Goal: Information Seeking & Learning: Learn about a topic

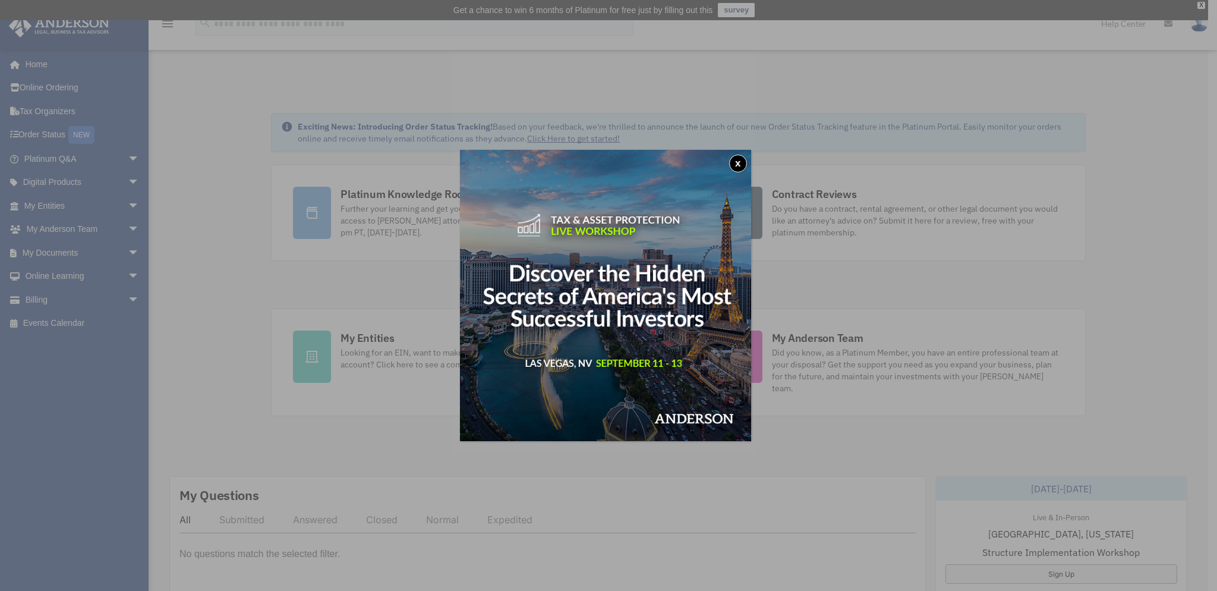
click at [739, 162] on button "x" at bounding box center [738, 164] width 18 height 18
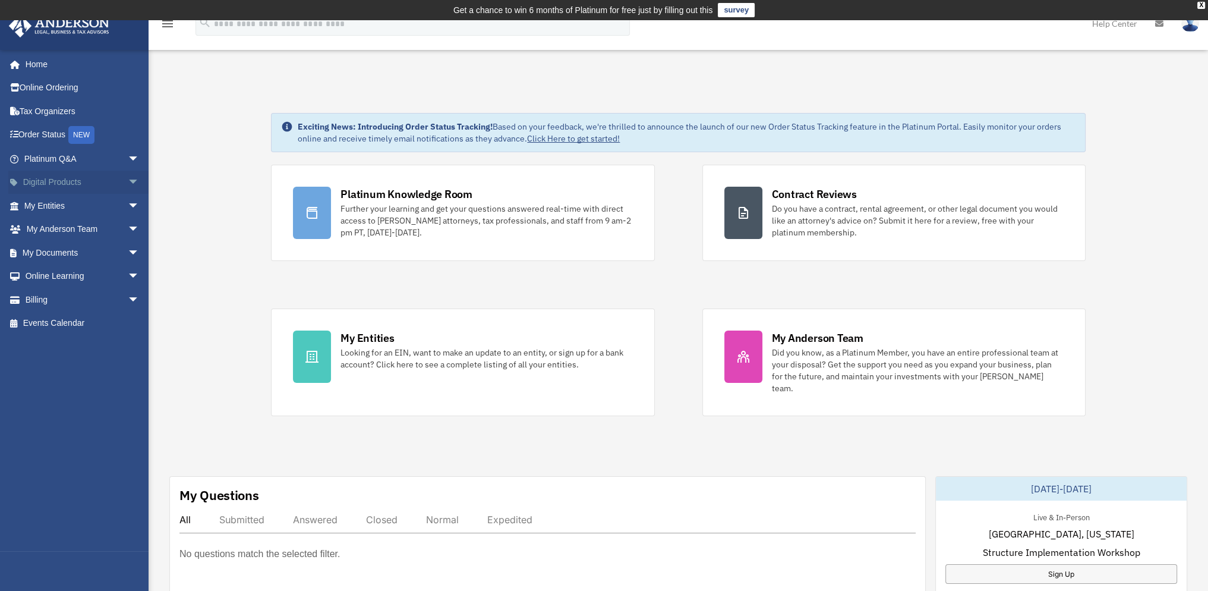
click at [130, 185] on span "arrow_drop_down" at bounding box center [140, 183] width 24 height 24
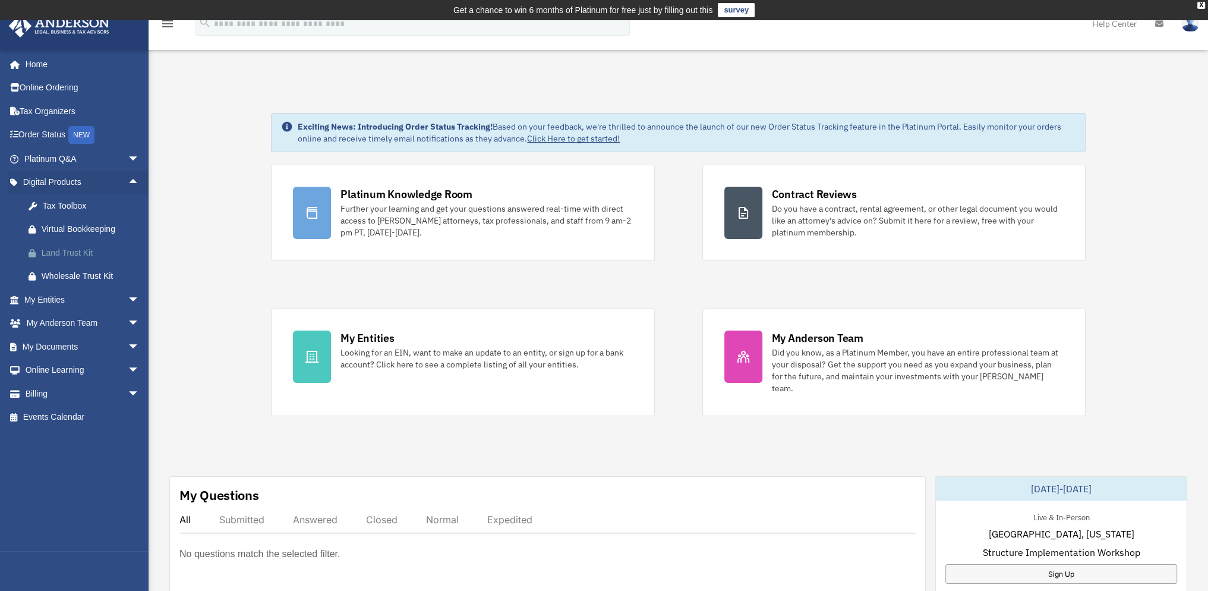
click at [76, 250] on div "Land Trust Kit" at bounding box center [92, 252] width 101 height 15
click at [73, 373] on link "Online Learning arrow_drop_down" at bounding box center [82, 370] width 149 height 24
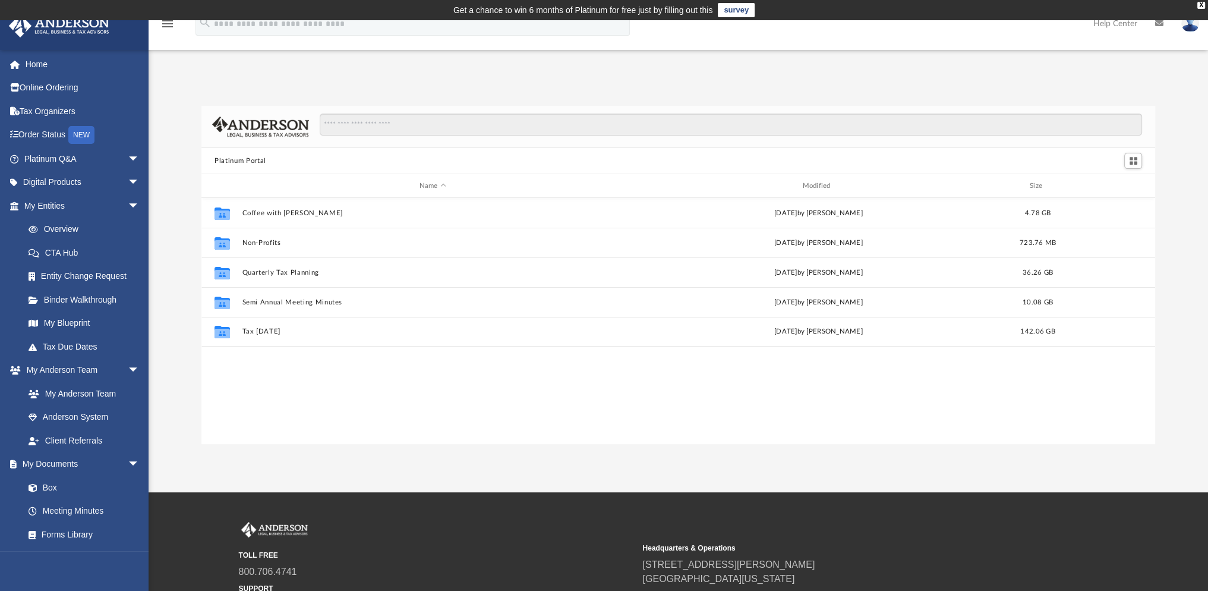
scroll to position [261, 944]
click at [128, 185] on span "arrow_drop_down" at bounding box center [140, 183] width 24 height 24
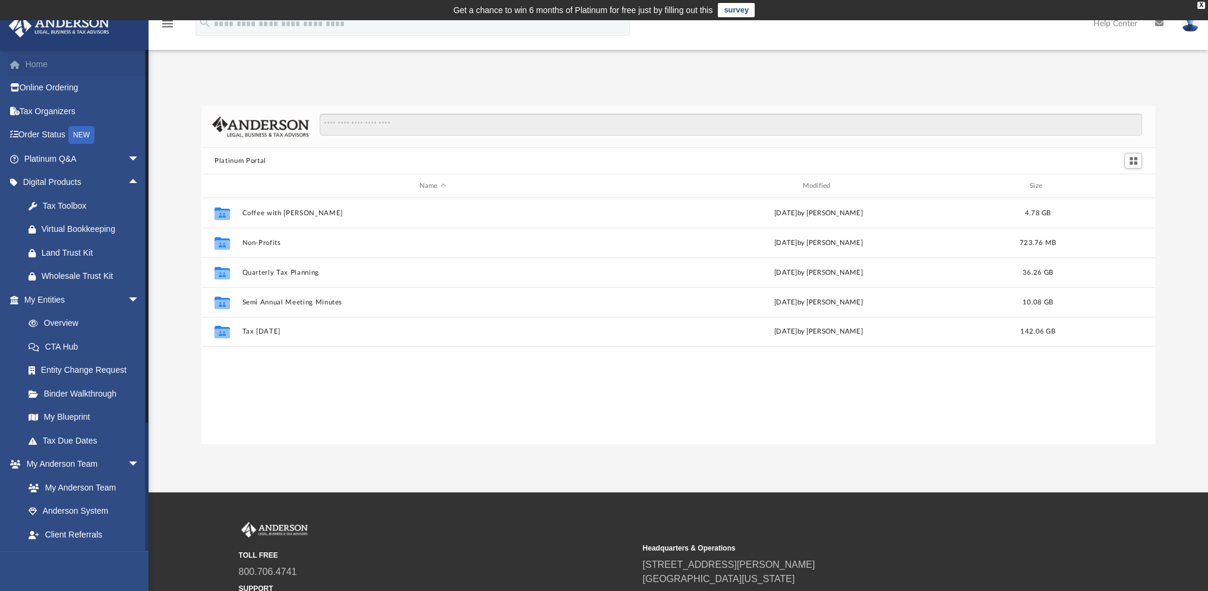
click at [38, 60] on link "Home" at bounding box center [82, 64] width 149 height 24
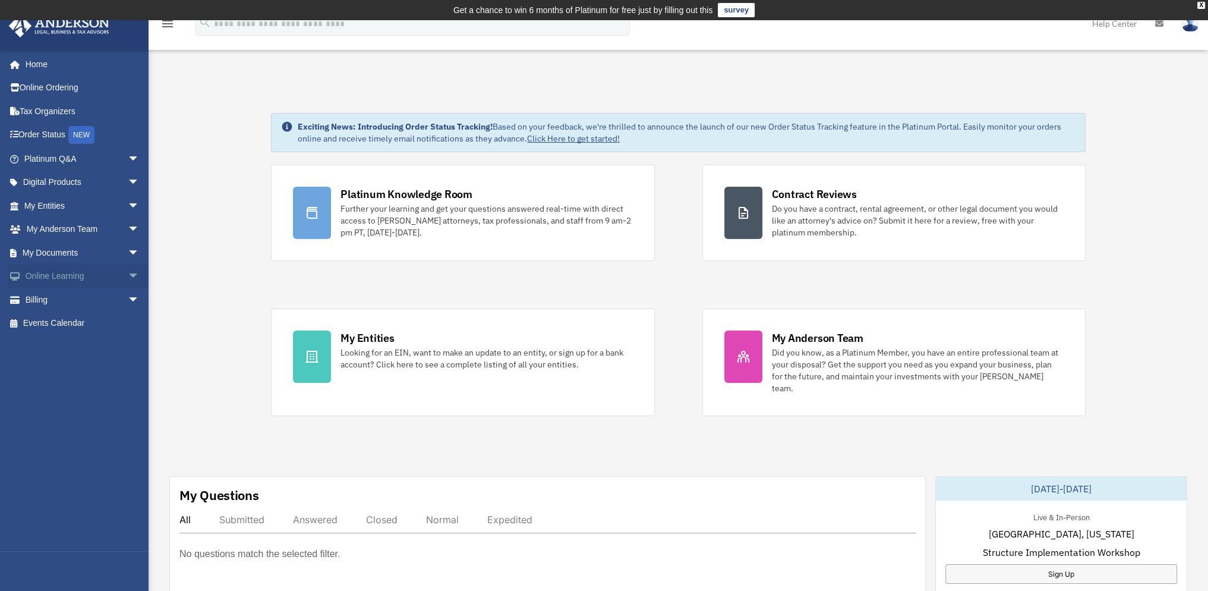
click at [51, 275] on link "Online Learning arrow_drop_down" at bounding box center [82, 276] width 149 height 24
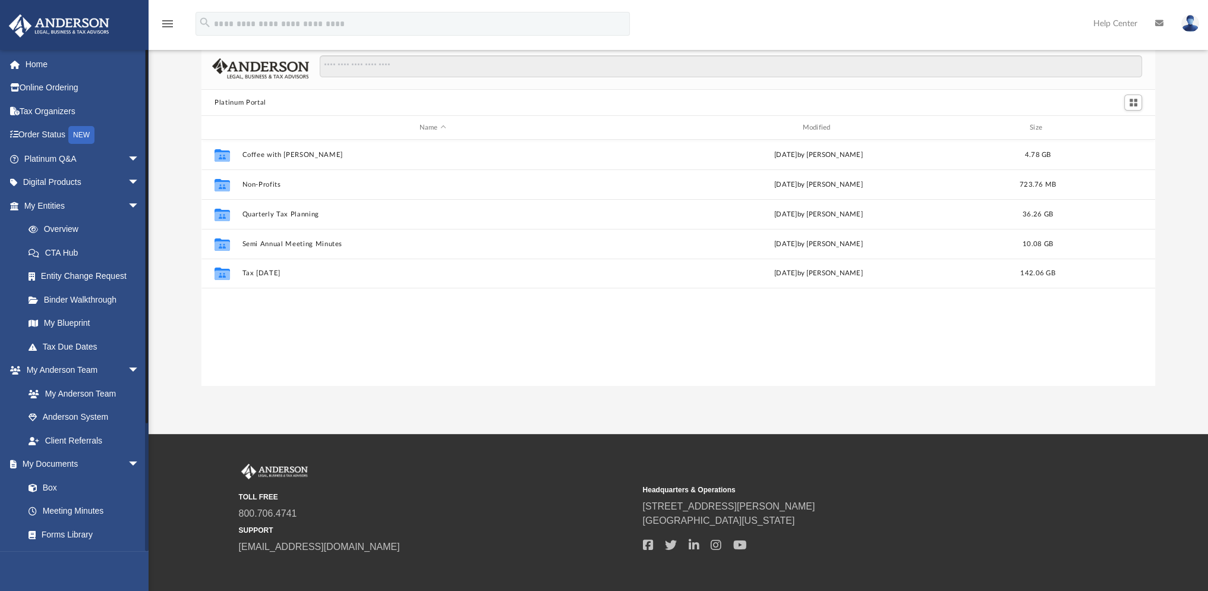
scroll to position [59, 0]
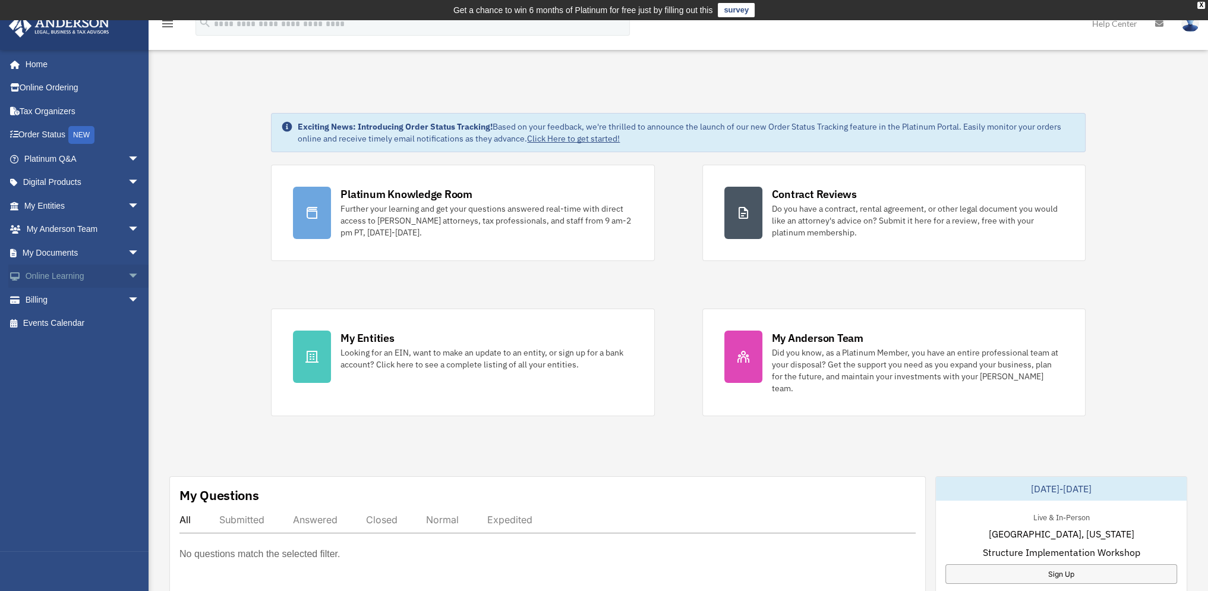
click at [74, 278] on link "Online Learning arrow_drop_down" at bounding box center [82, 276] width 149 height 24
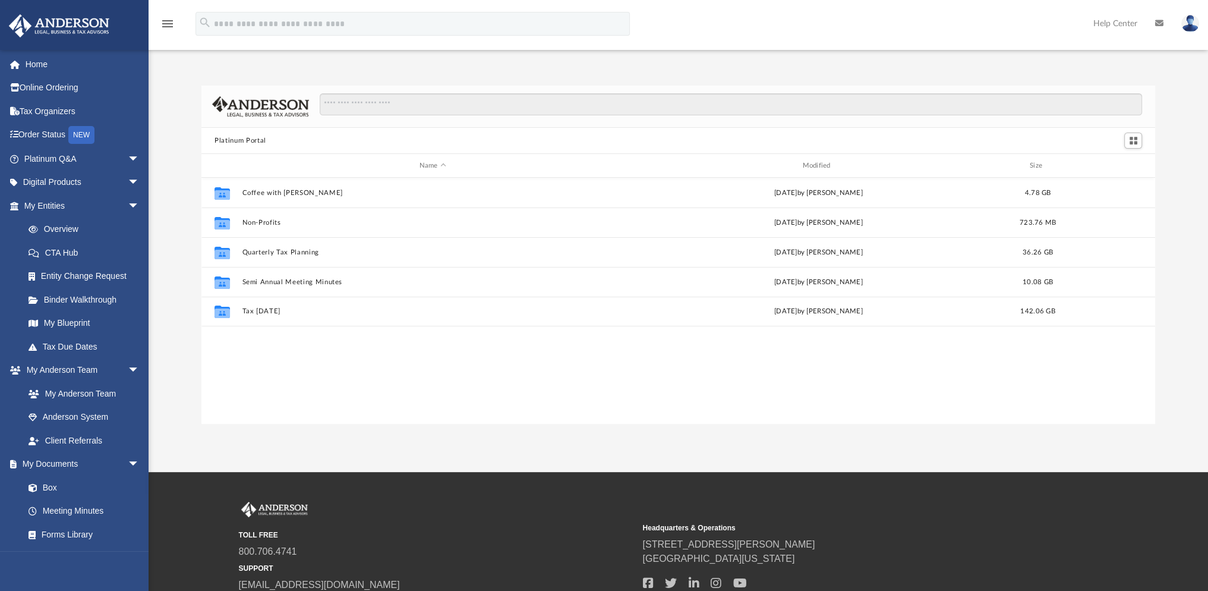
scroll to position [261, 944]
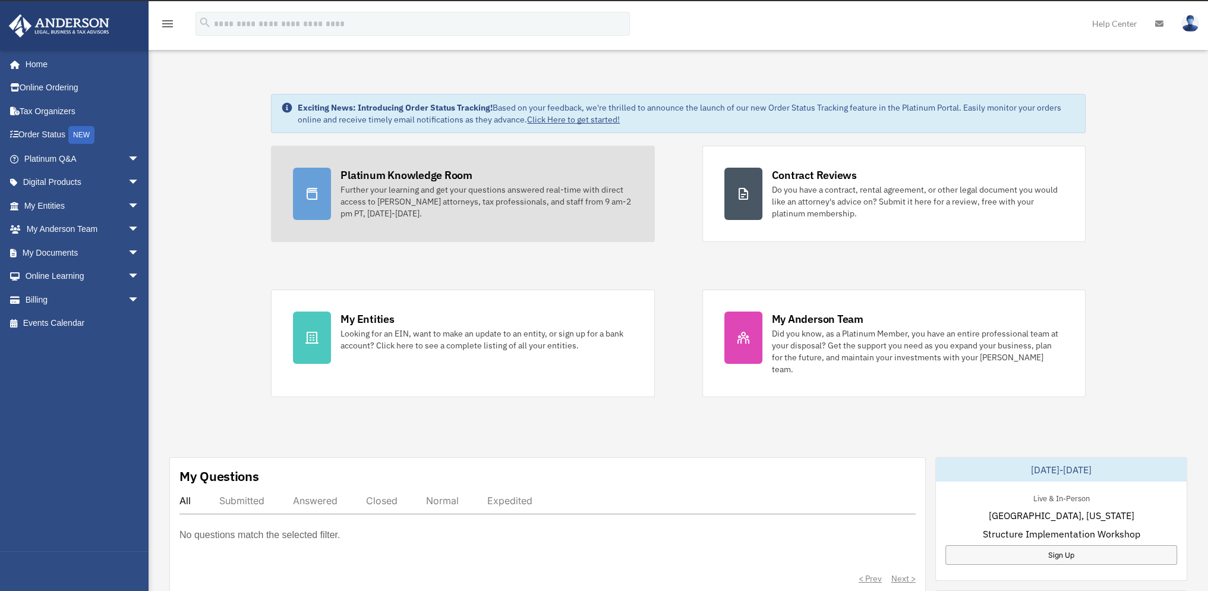
click at [308, 192] on icon at bounding box center [312, 194] width 14 height 14
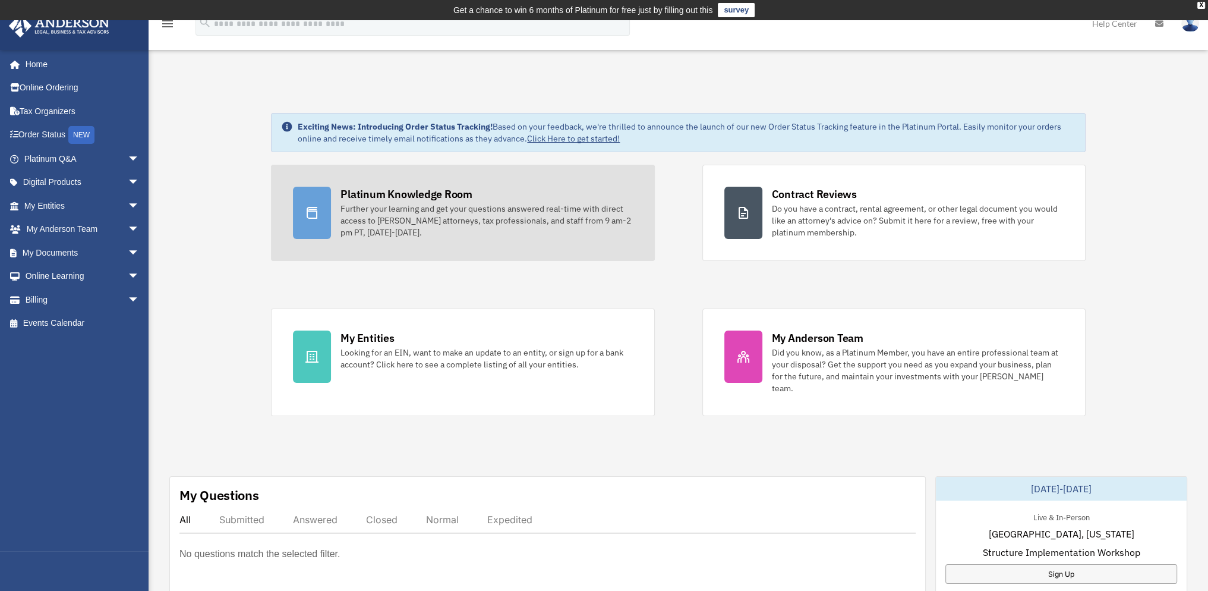
click at [427, 212] on div "Further your learning and get your questions answered real-time with direct acc…" at bounding box center [487, 221] width 292 height 36
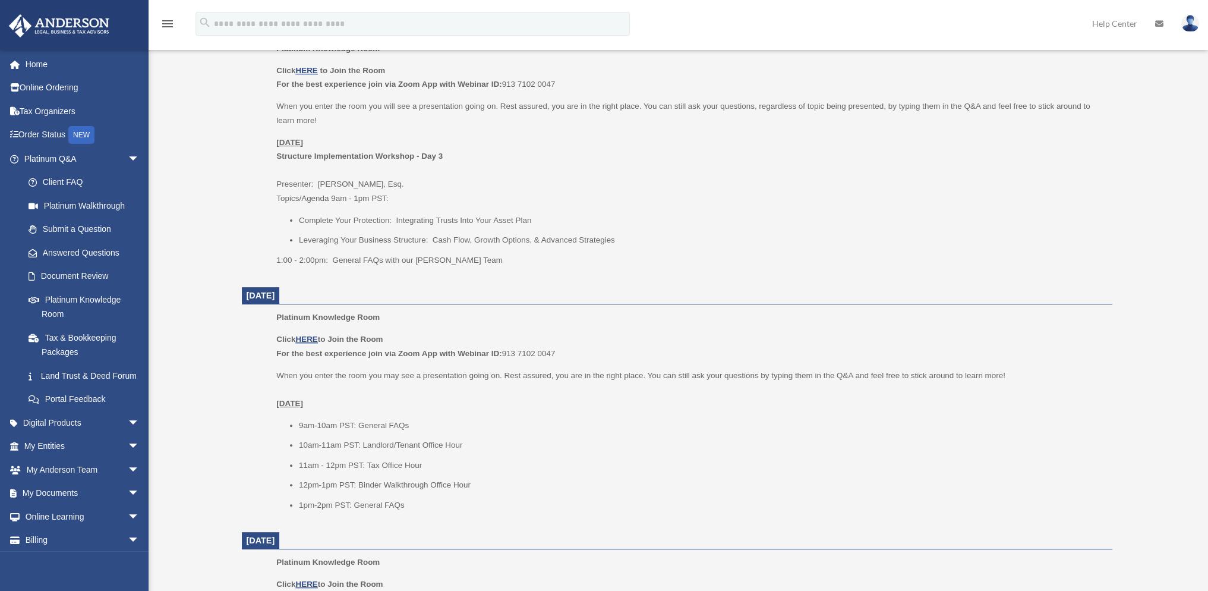
scroll to position [534, 0]
click at [26, 63] on link "Home" at bounding box center [82, 64] width 149 height 24
click at [35, 434] on link "Digital Products arrow_drop_down" at bounding box center [82, 423] width 149 height 24
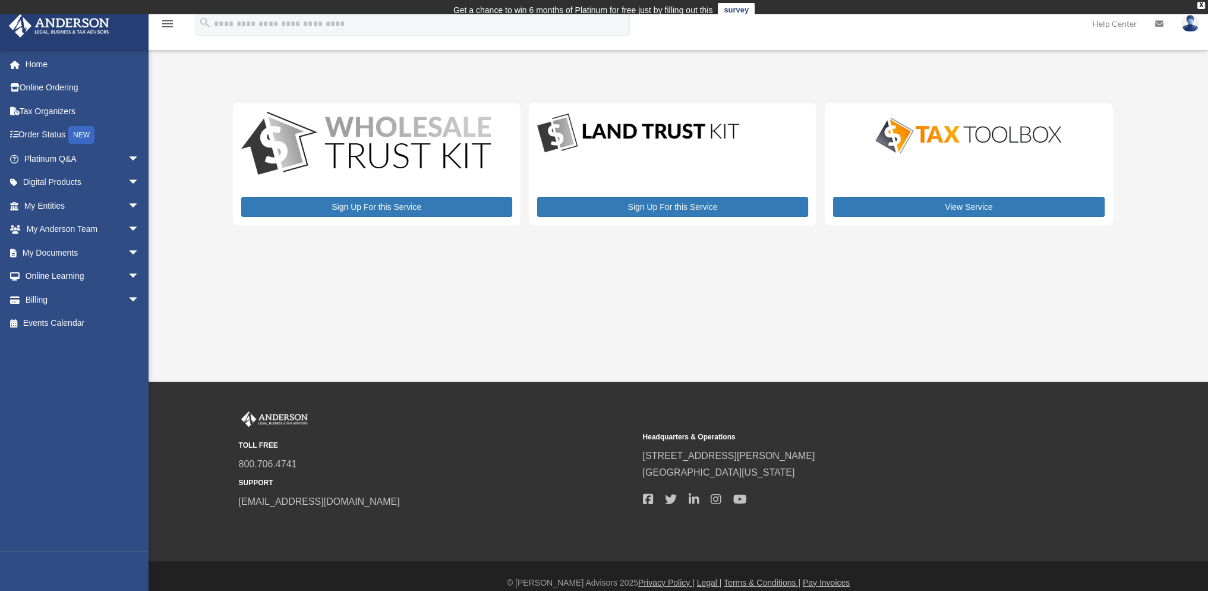
scroll to position [1, 0]
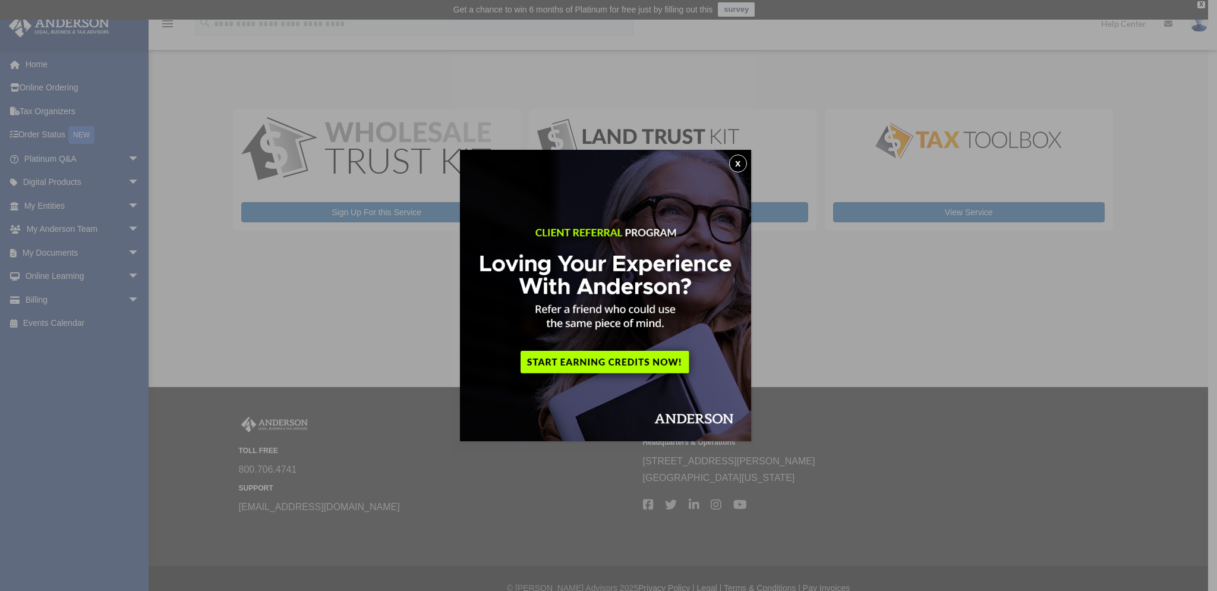
click at [932, 342] on div "x" at bounding box center [608, 295] width 1217 height 591
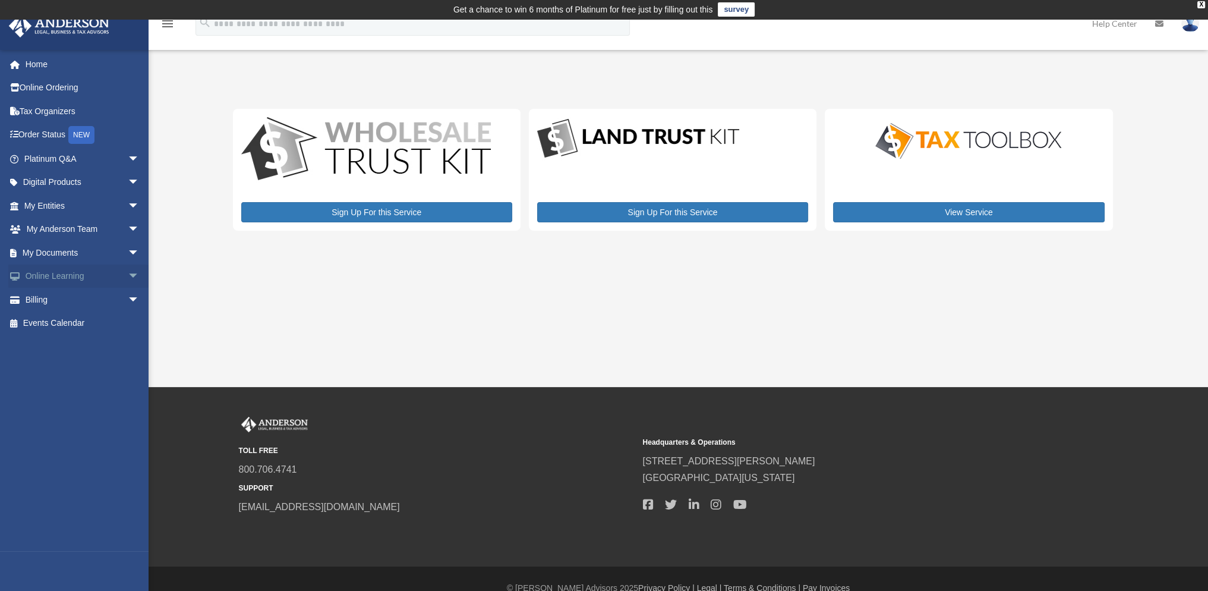
click at [128, 279] on span "arrow_drop_down" at bounding box center [140, 276] width 24 height 24
click at [74, 303] on link "Courses" at bounding box center [87, 300] width 141 height 24
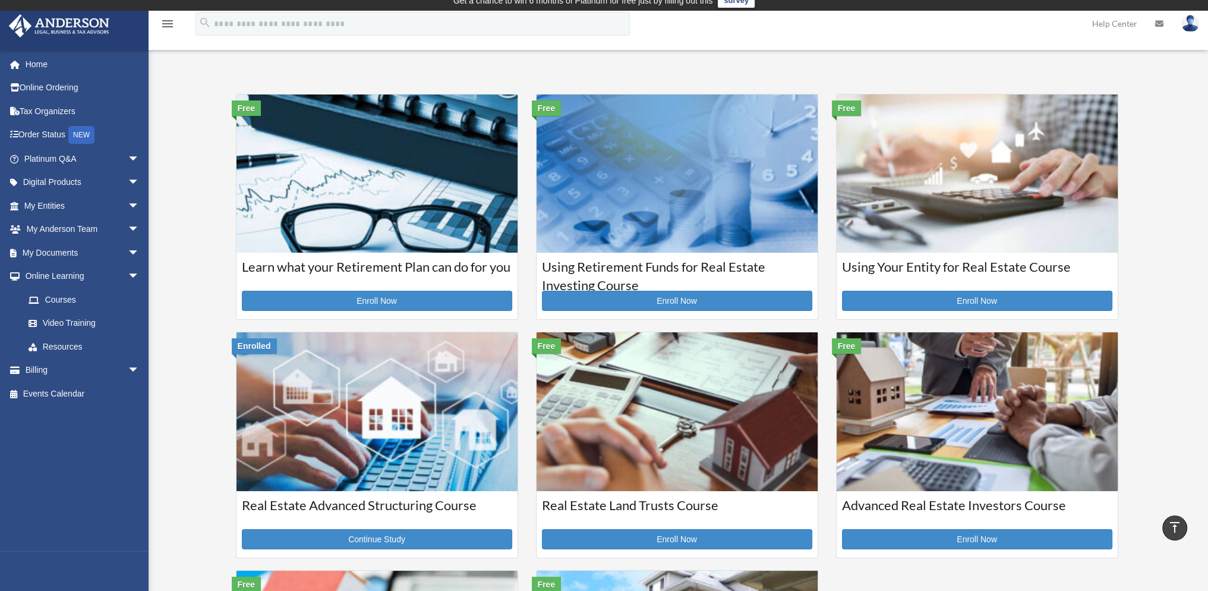
scroll to position [9, 0]
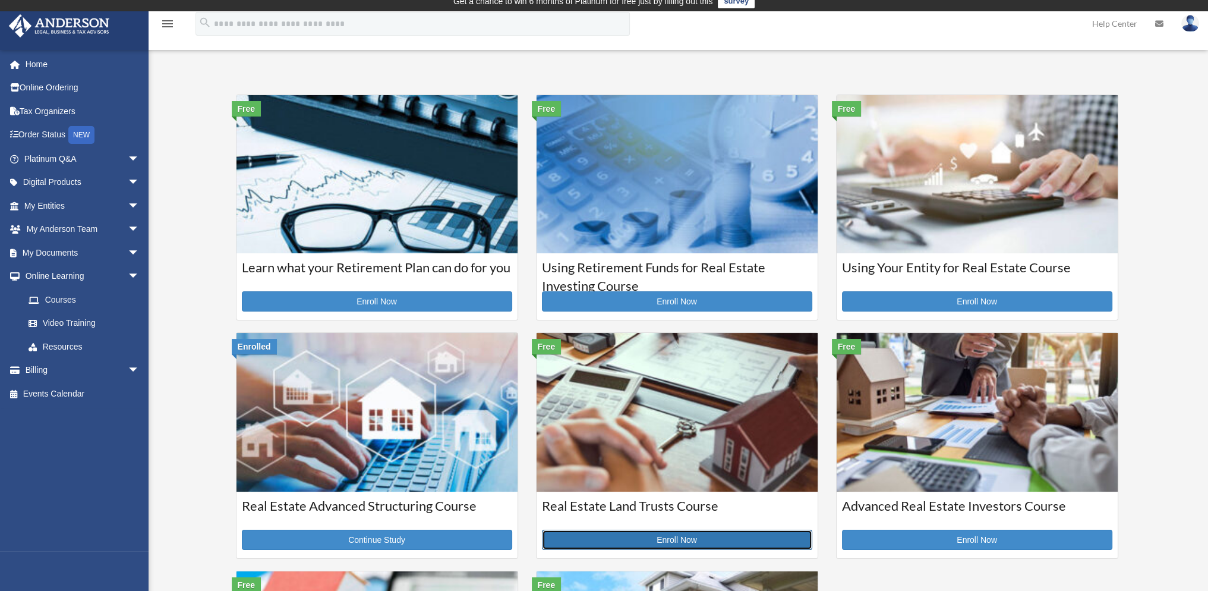
click at [698, 537] on link "Enroll Now" at bounding box center [677, 540] width 270 height 20
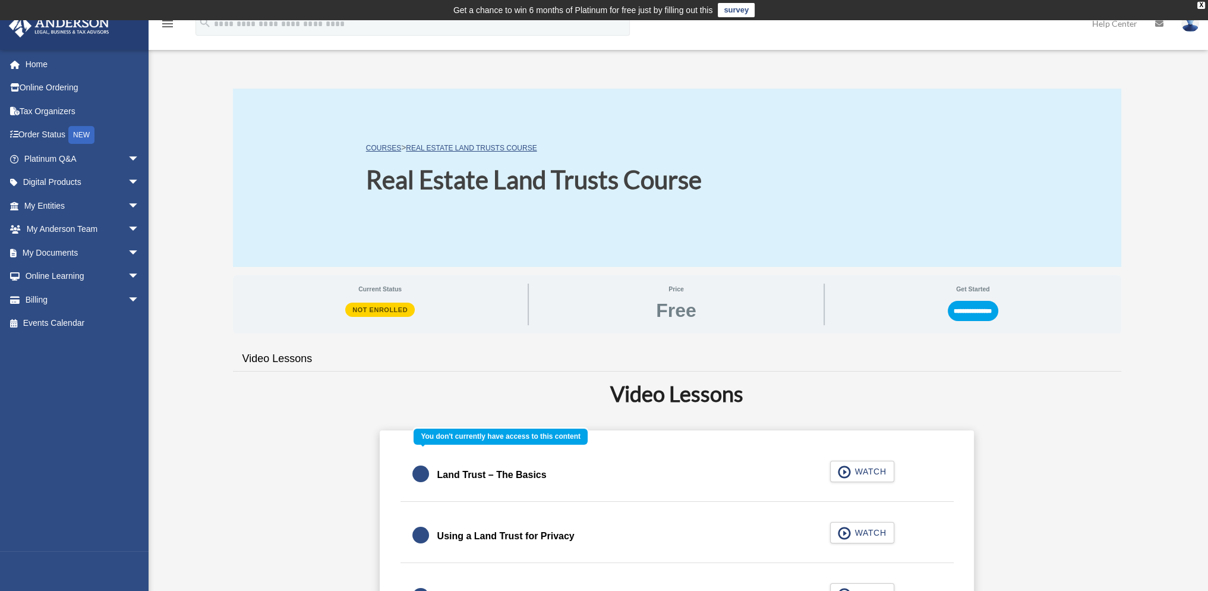
click at [874, 471] on div "Land Trust – The Basics WATCH" at bounding box center [677, 475] width 582 height 53
click at [842, 470] on div "Land Trust – The Basics WATCH" at bounding box center [677, 475] width 582 height 53
click at [963, 318] on input "**********" at bounding box center [973, 311] width 51 height 20
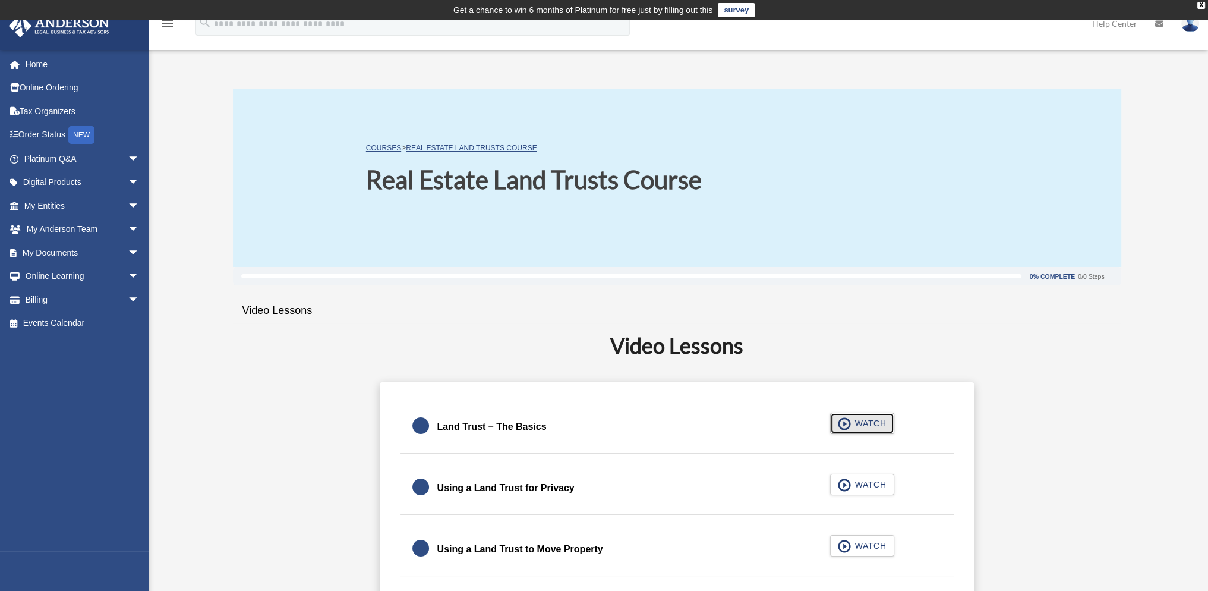
click at [861, 427] on span "WATCH" at bounding box center [868, 423] width 35 height 12
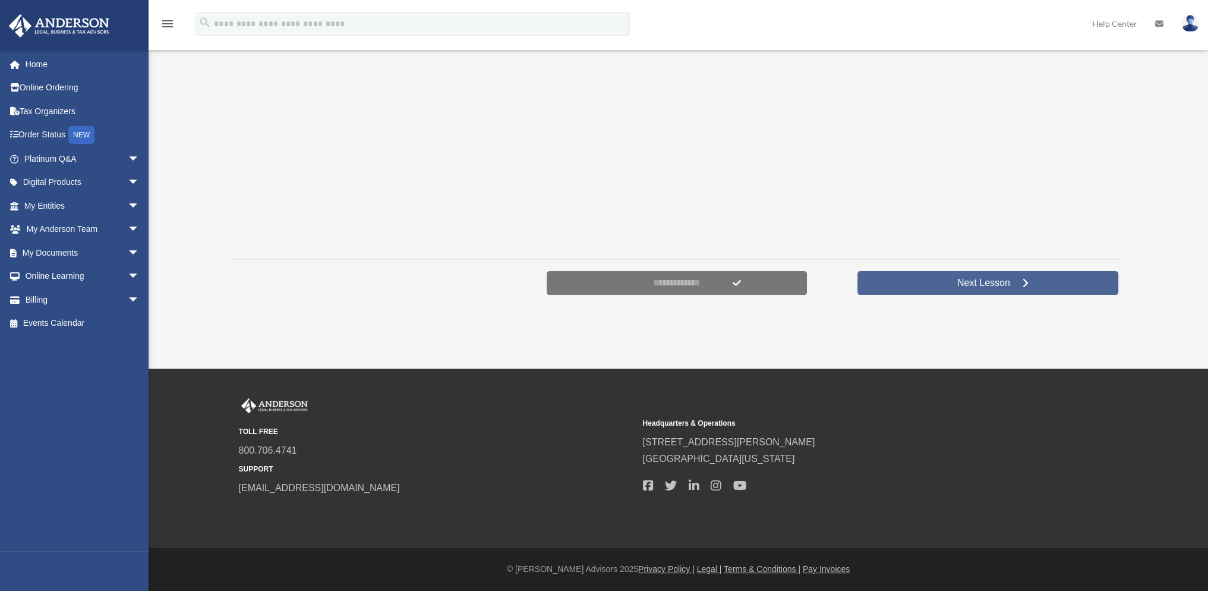
scroll to position [354, 0]
click at [943, 282] on link "Next Lesson" at bounding box center [988, 282] width 261 height 24
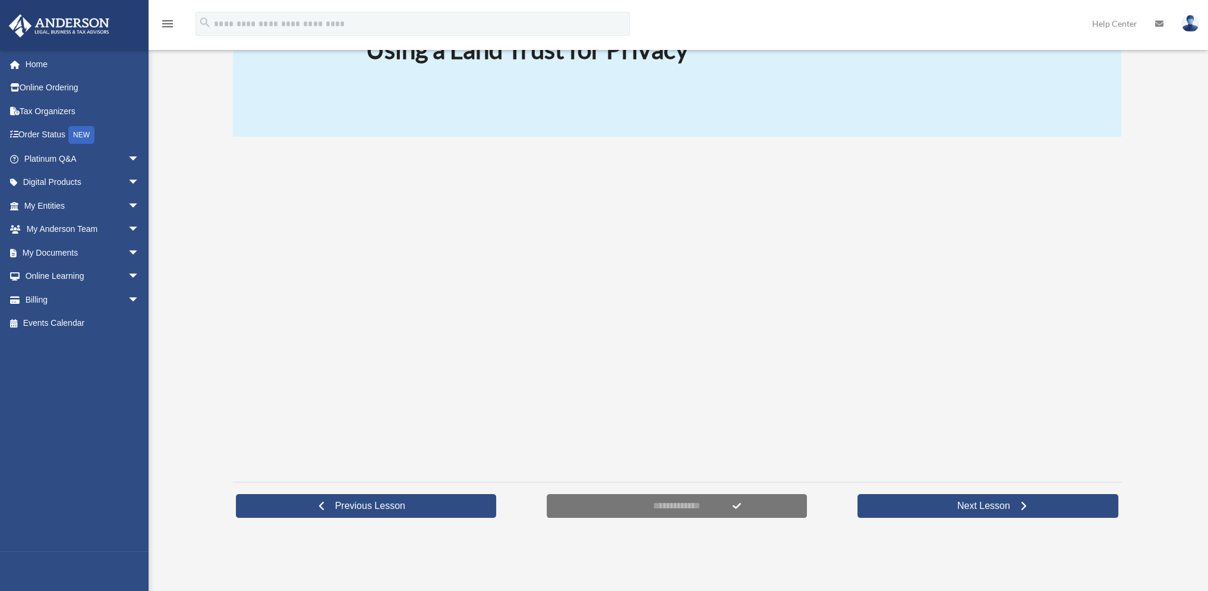
scroll to position [131, 0]
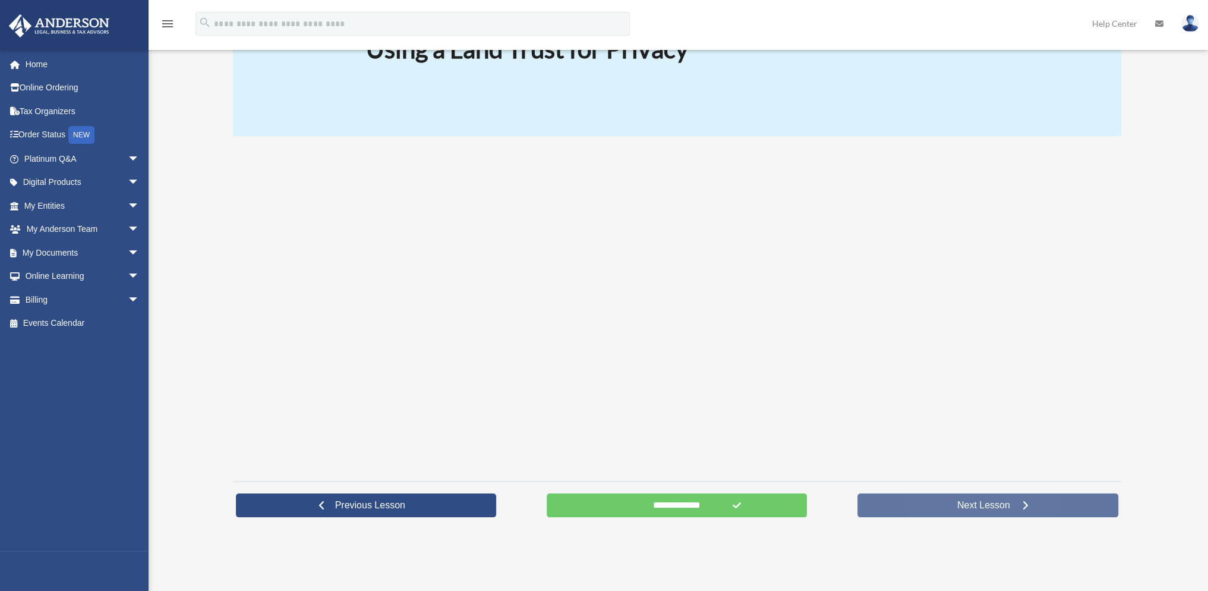
click at [989, 510] on span "Next Lesson" at bounding box center [984, 505] width 72 height 12
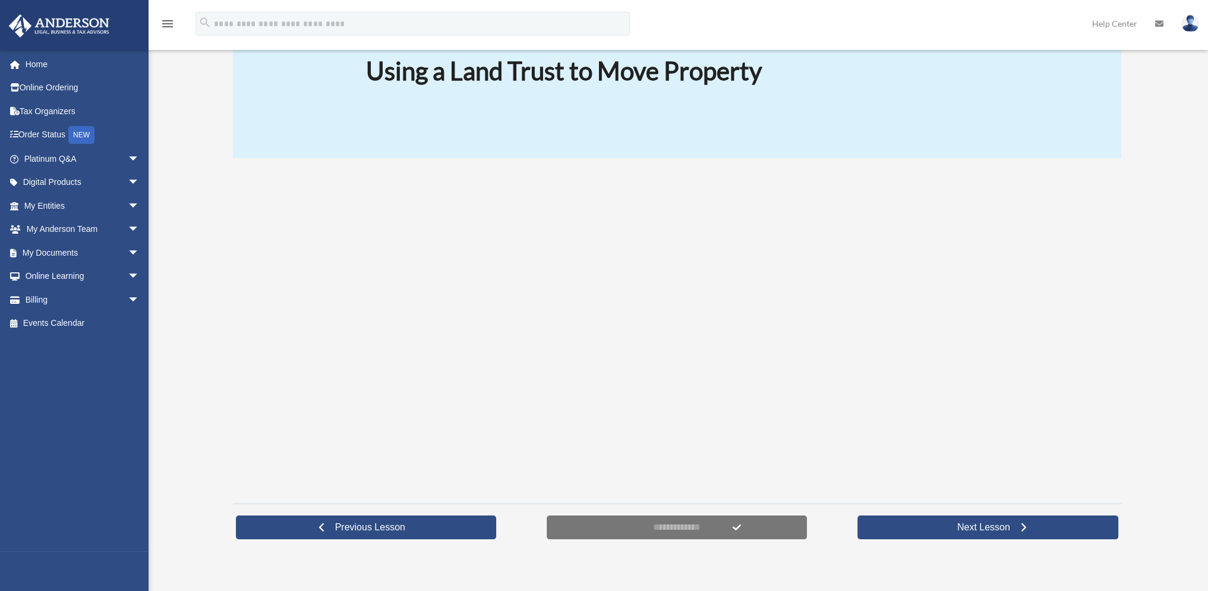
scroll to position [108, 0]
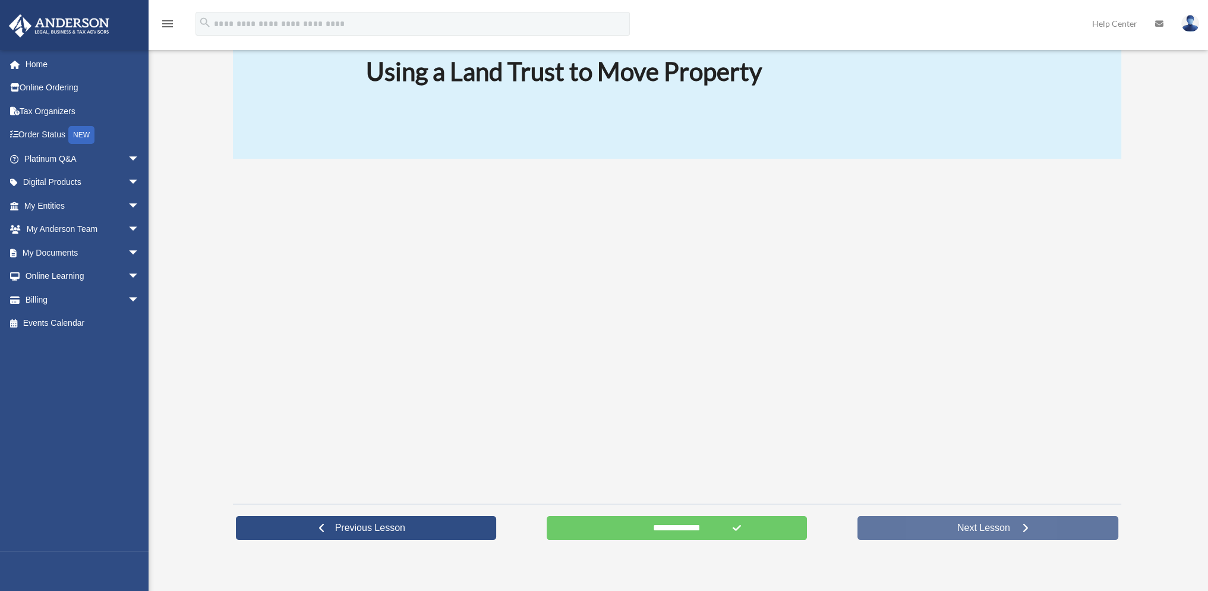
click at [931, 530] on link "Next Lesson" at bounding box center [988, 528] width 261 height 24
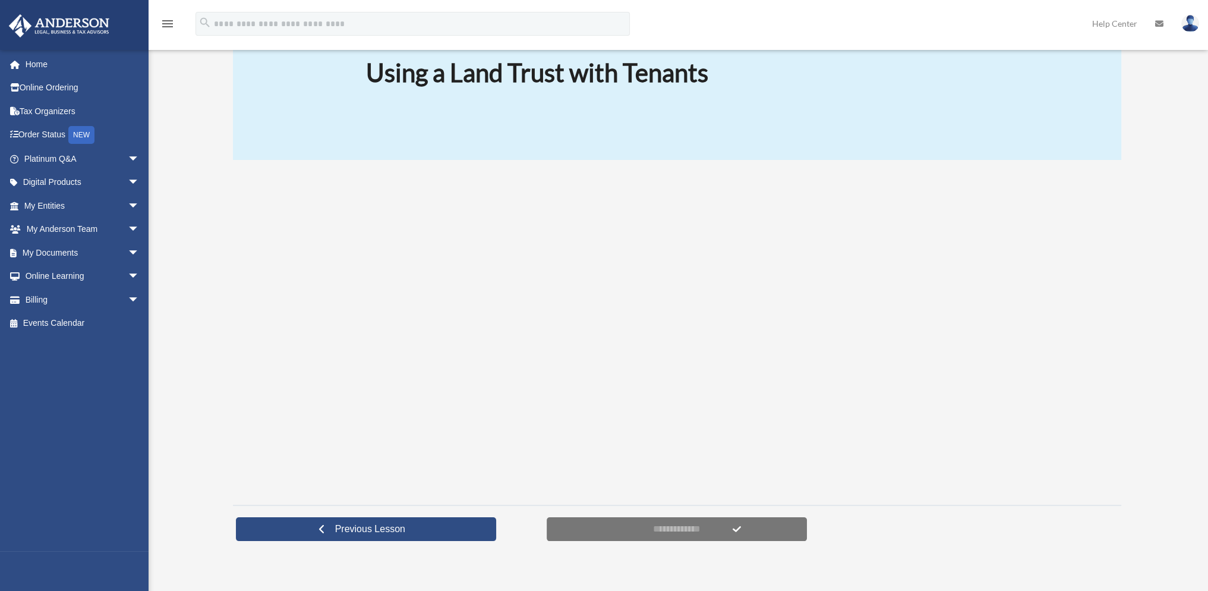
scroll to position [107, 0]
